Goal: Book appointment/travel/reservation

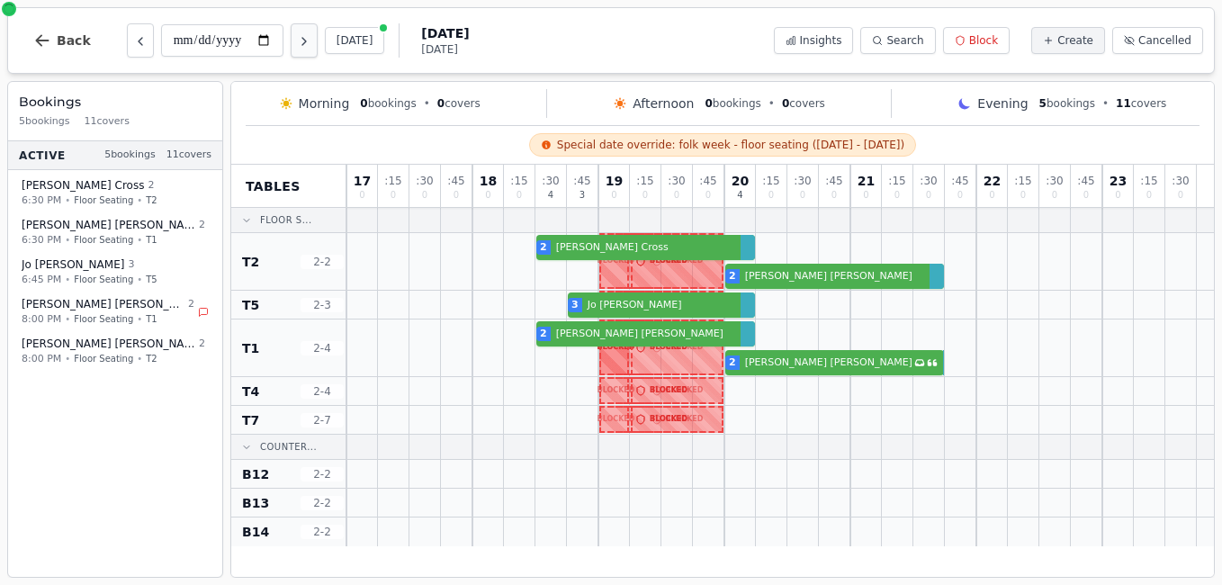
click at [309, 46] on icon "Next day" at bounding box center [304, 41] width 14 height 14
type input "**********"
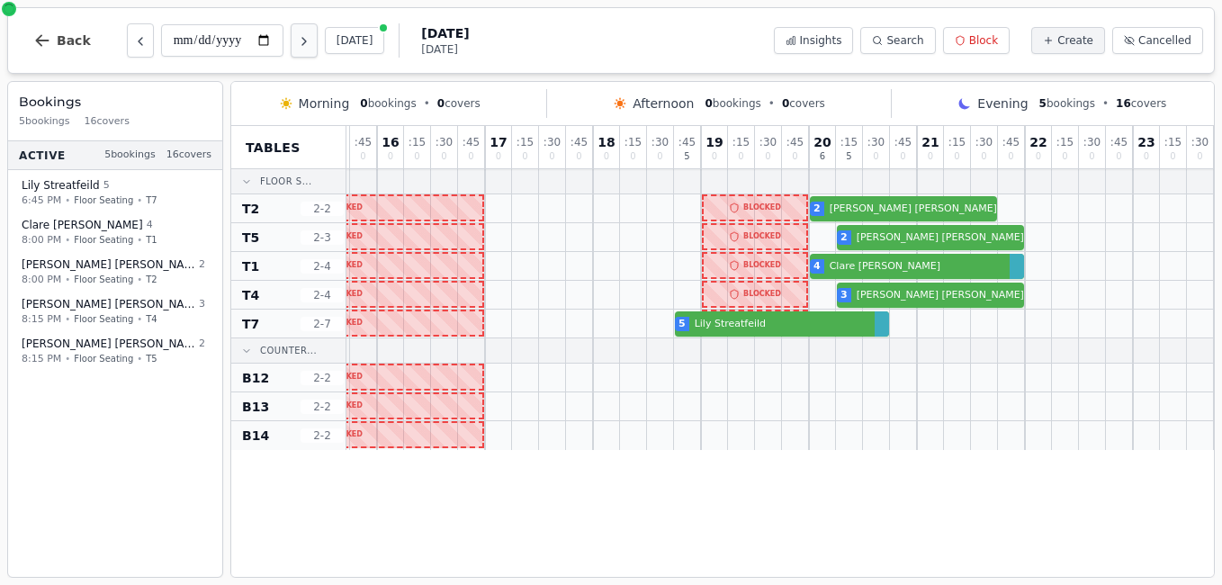
scroll to position [0, 400]
click at [882, 42] on icon at bounding box center [877, 40] width 11 height 11
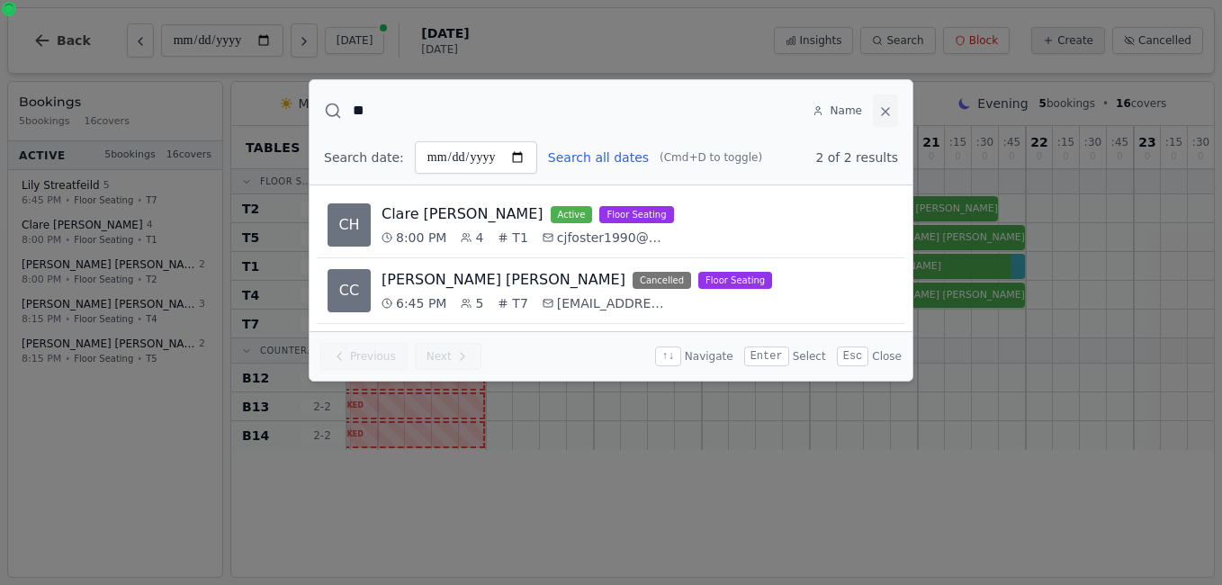
type input "**"
click at [883, 111] on icon at bounding box center [885, 111] width 7 height 7
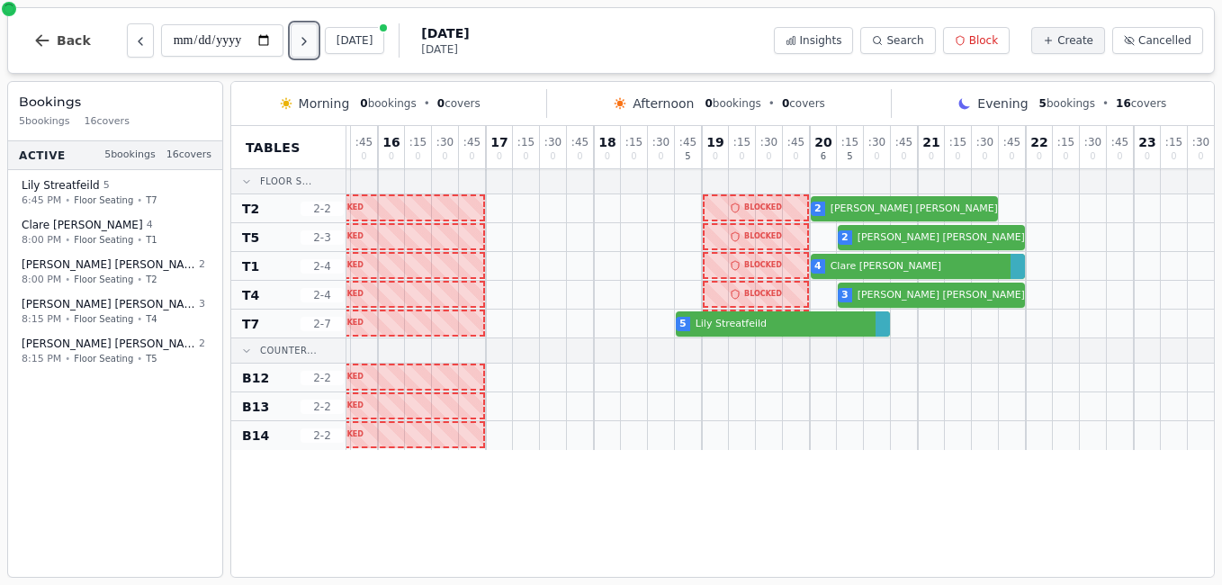
click at [307, 46] on icon "Next day" at bounding box center [304, 41] width 14 height 14
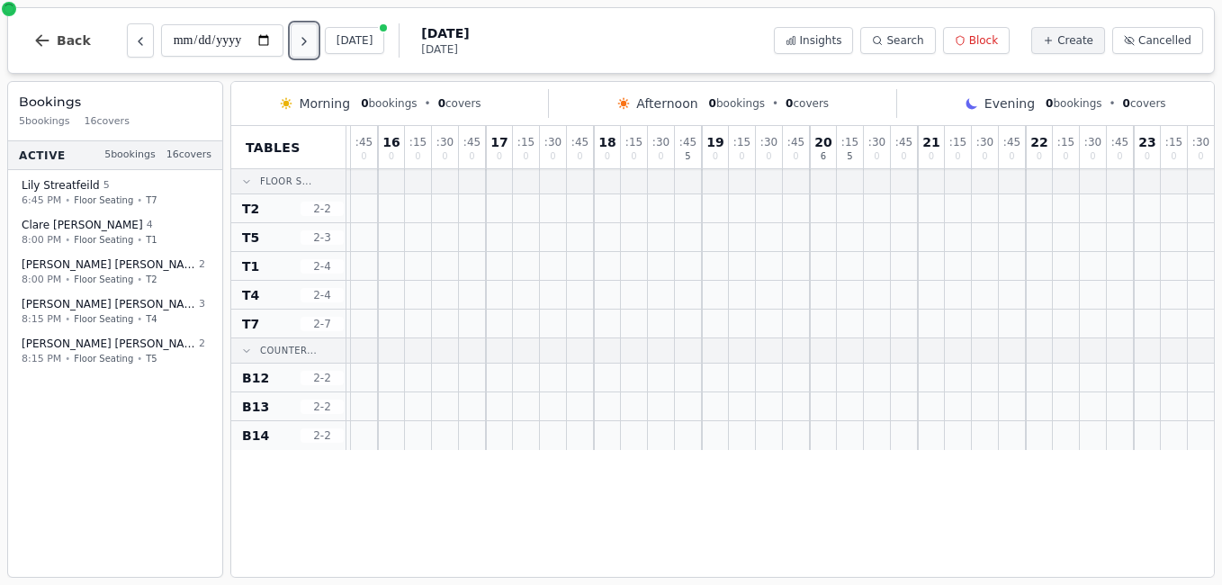
scroll to position [0, 0]
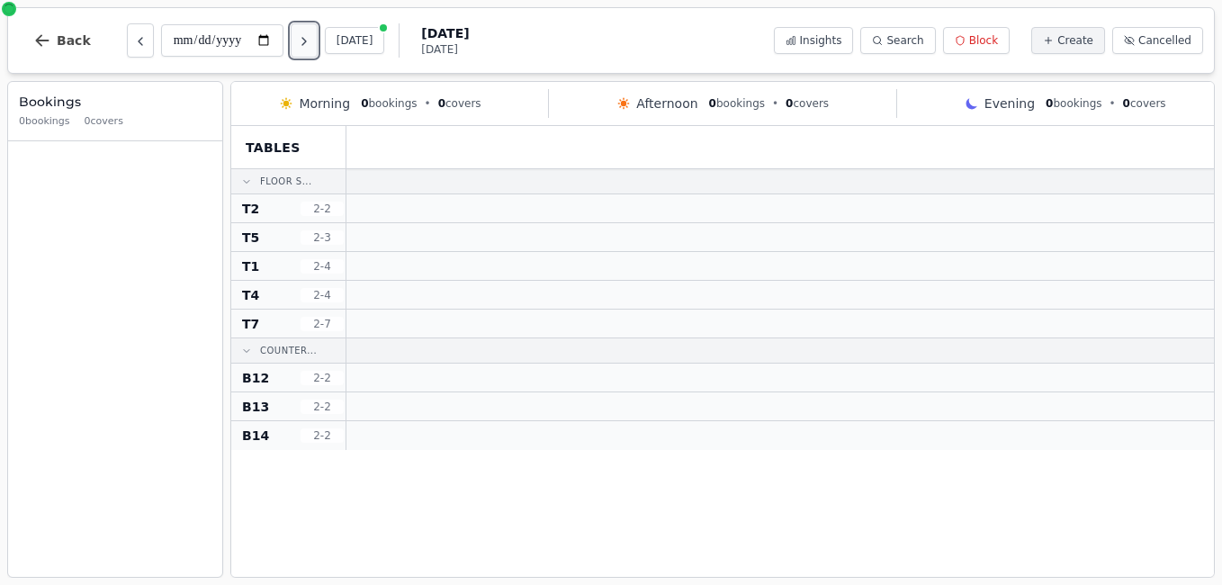
click at [307, 46] on icon "Next day" at bounding box center [304, 41] width 14 height 14
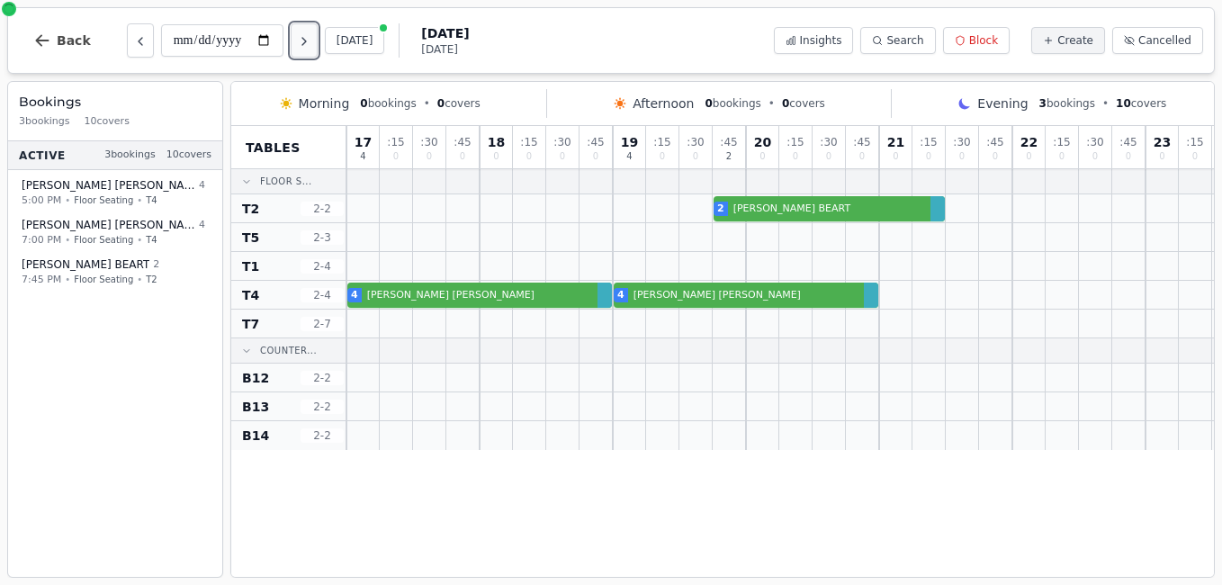
click at [307, 46] on icon "Next day" at bounding box center [304, 41] width 14 height 14
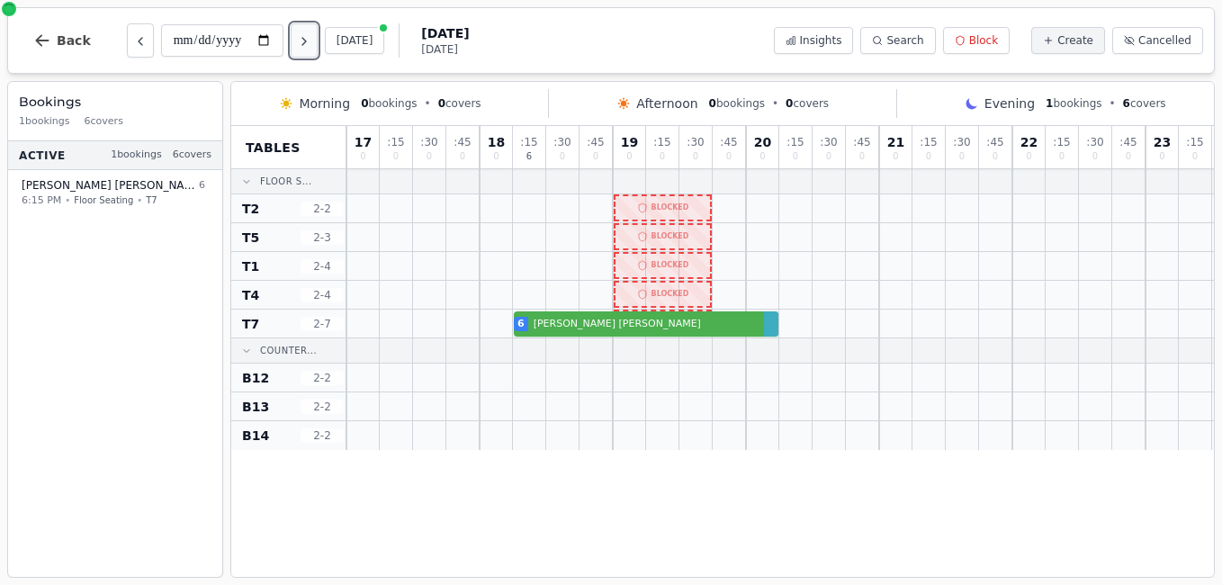
click at [307, 46] on icon "Next day" at bounding box center [304, 41] width 14 height 14
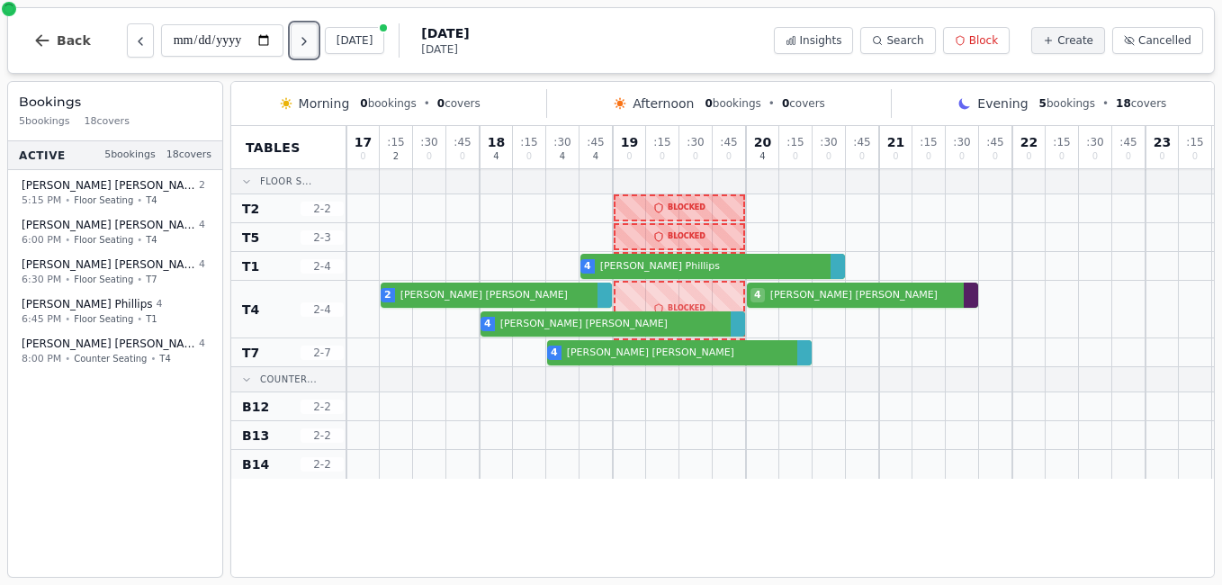
click at [307, 46] on icon "Next day" at bounding box center [304, 41] width 14 height 14
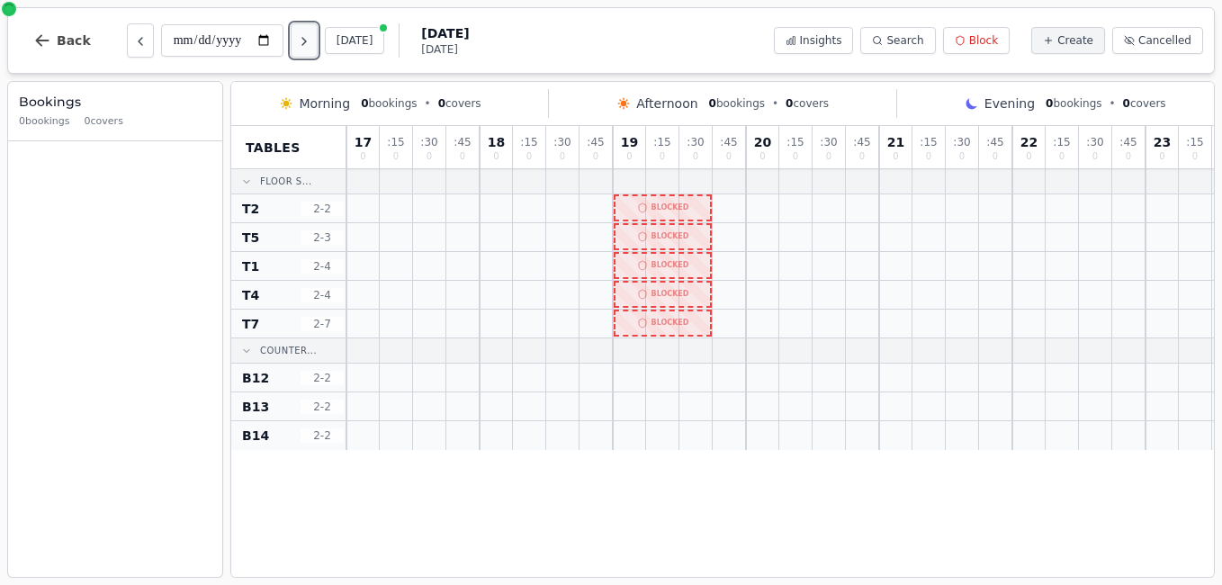
click at [307, 46] on icon "Next day" at bounding box center [304, 41] width 14 height 14
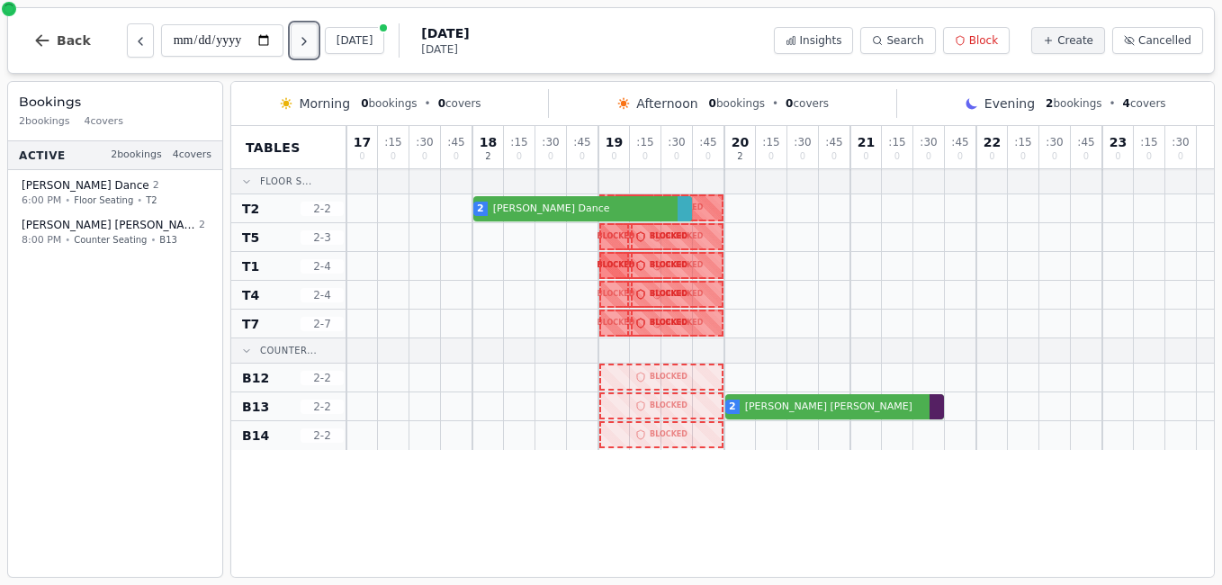
click at [307, 46] on icon "Next day" at bounding box center [304, 41] width 14 height 14
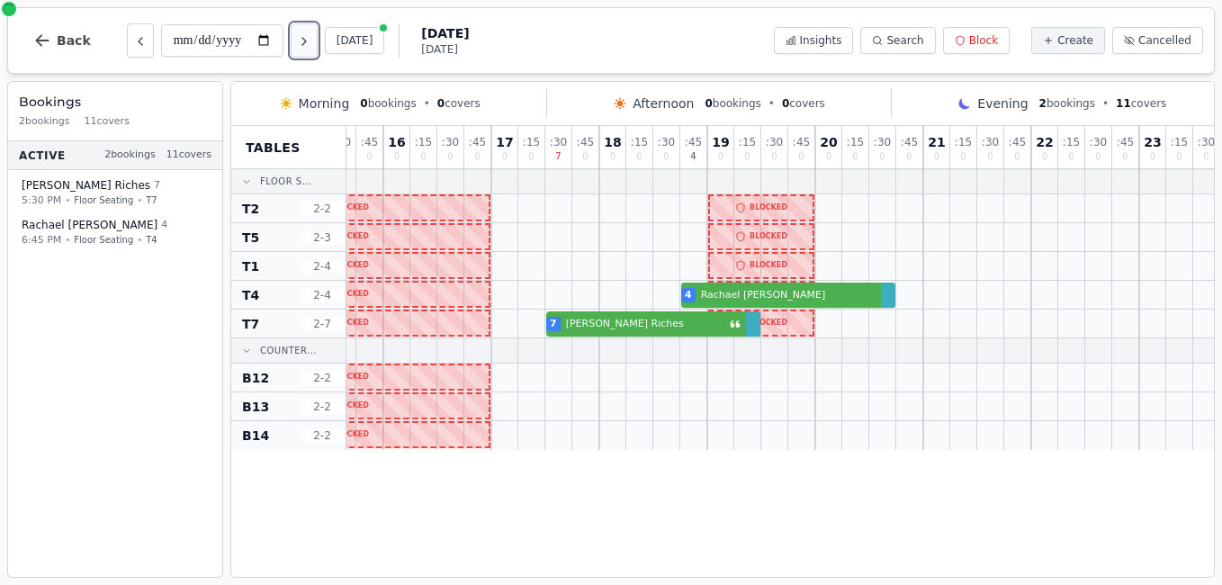
scroll to position [0, 401]
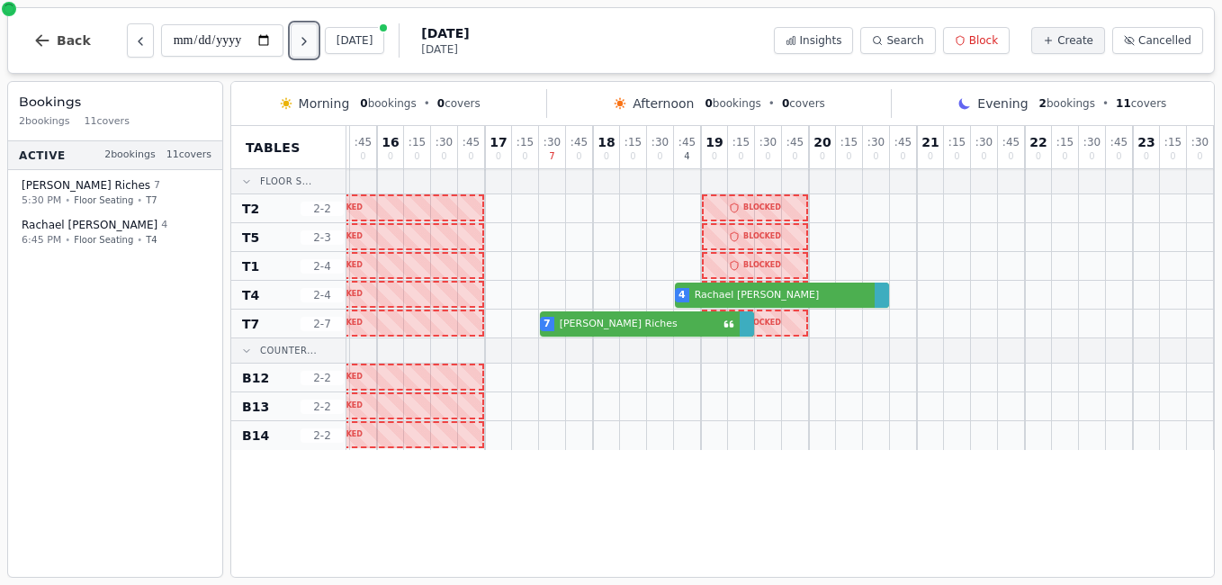
click at [307, 46] on icon "Next day" at bounding box center [304, 41] width 14 height 14
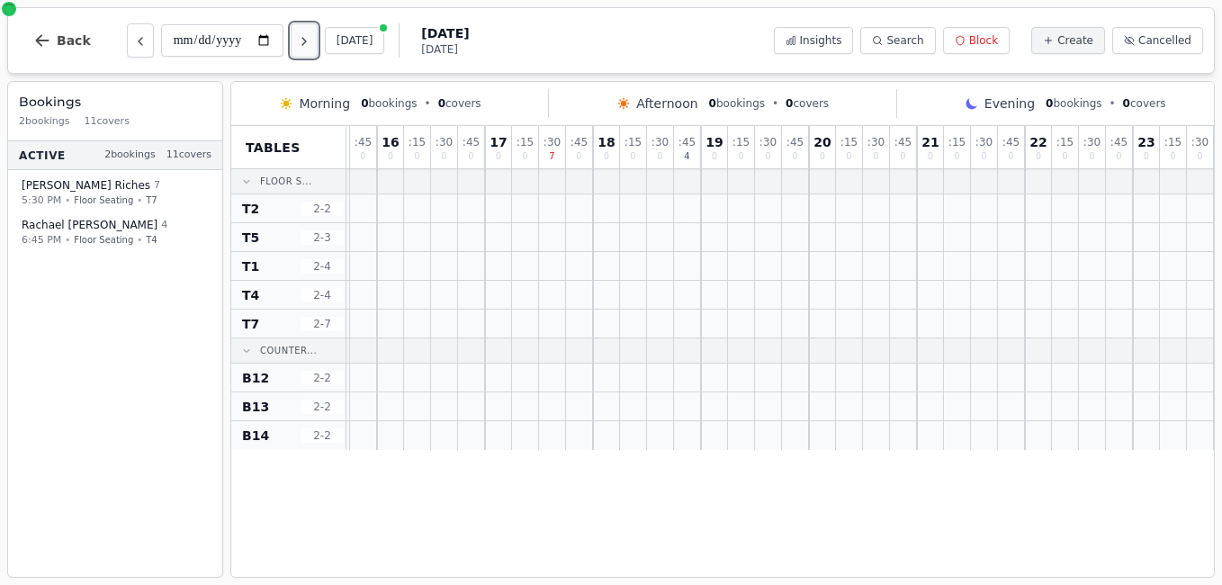
scroll to position [0, 0]
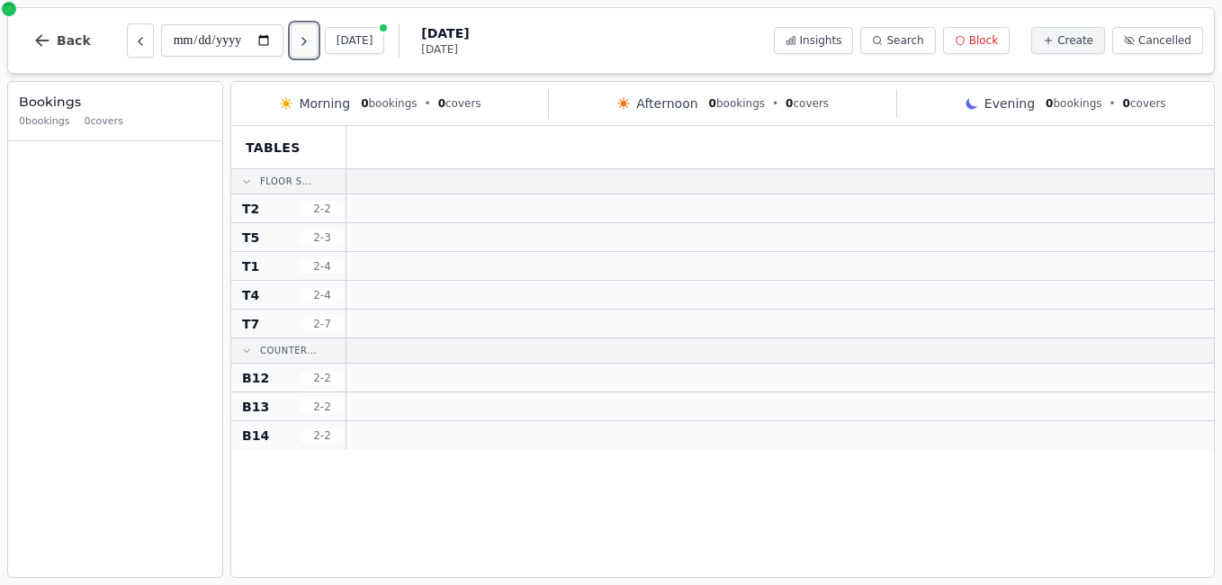
click at [305, 55] on button "Next day" at bounding box center [304, 40] width 27 height 34
type input "**********"
